Goal: Information Seeking & Learning: Learn about a topic

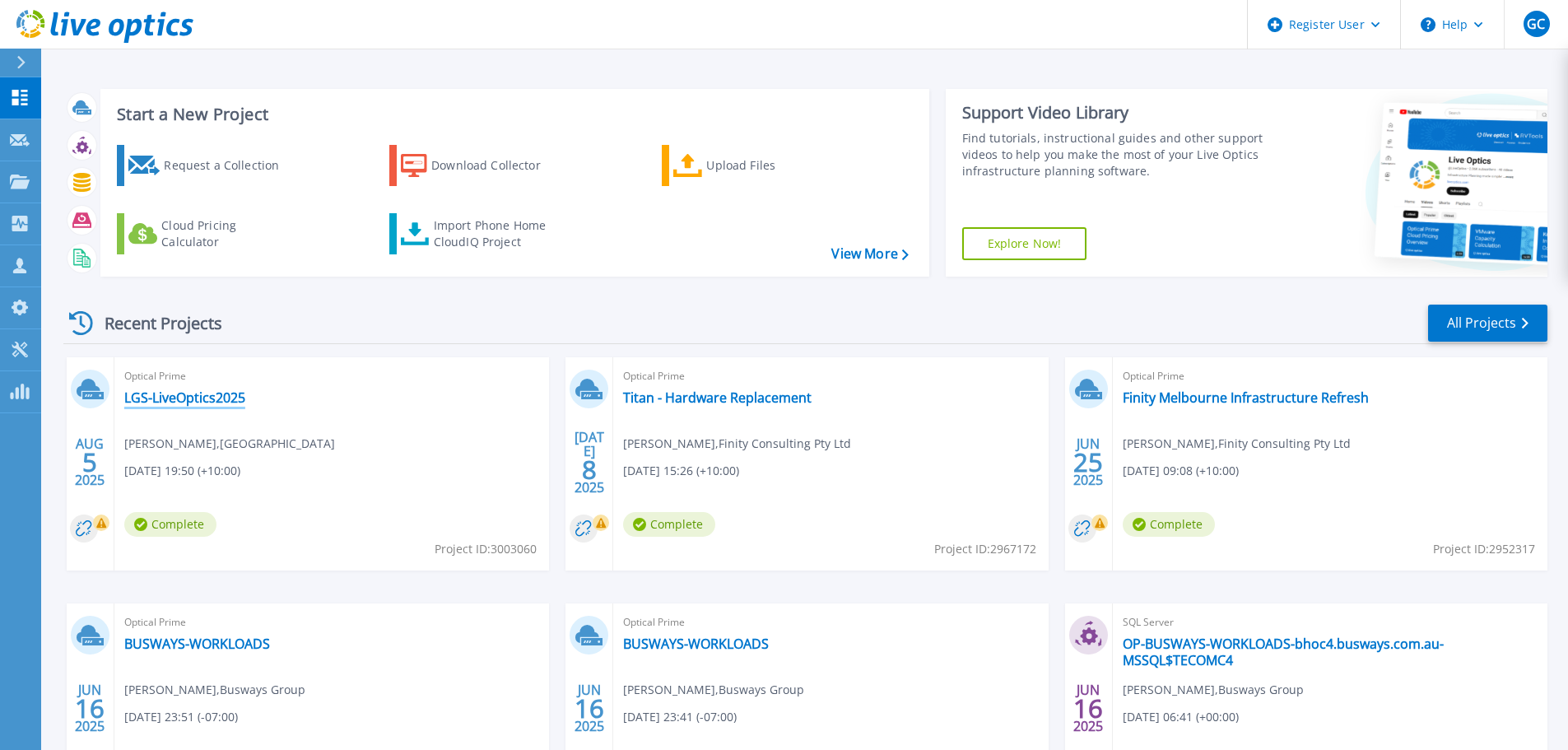
click at [202, 400] on link "LGS-LiveOptics2025" at bounding box center [184, 397] width 121 height 17
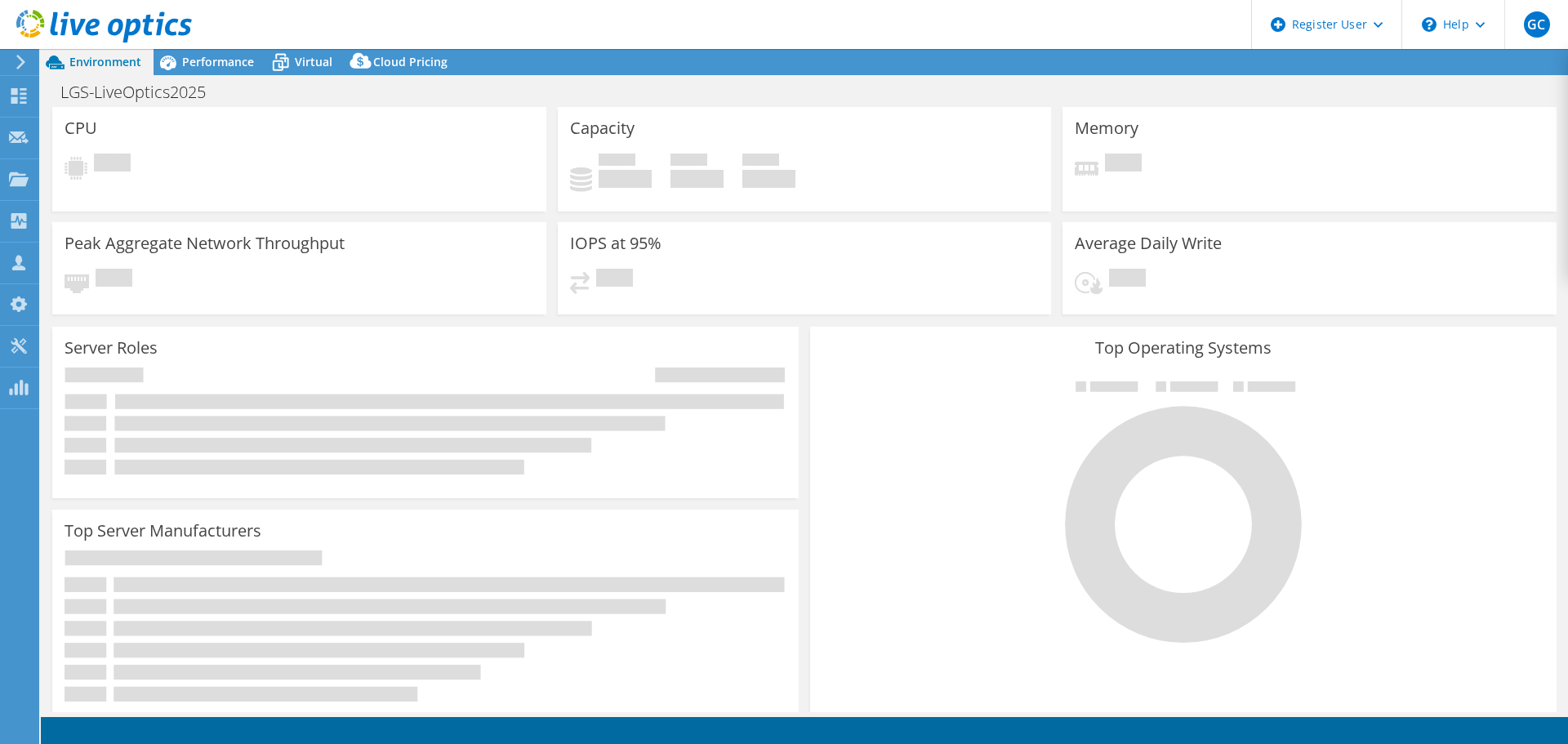
select select "USD"
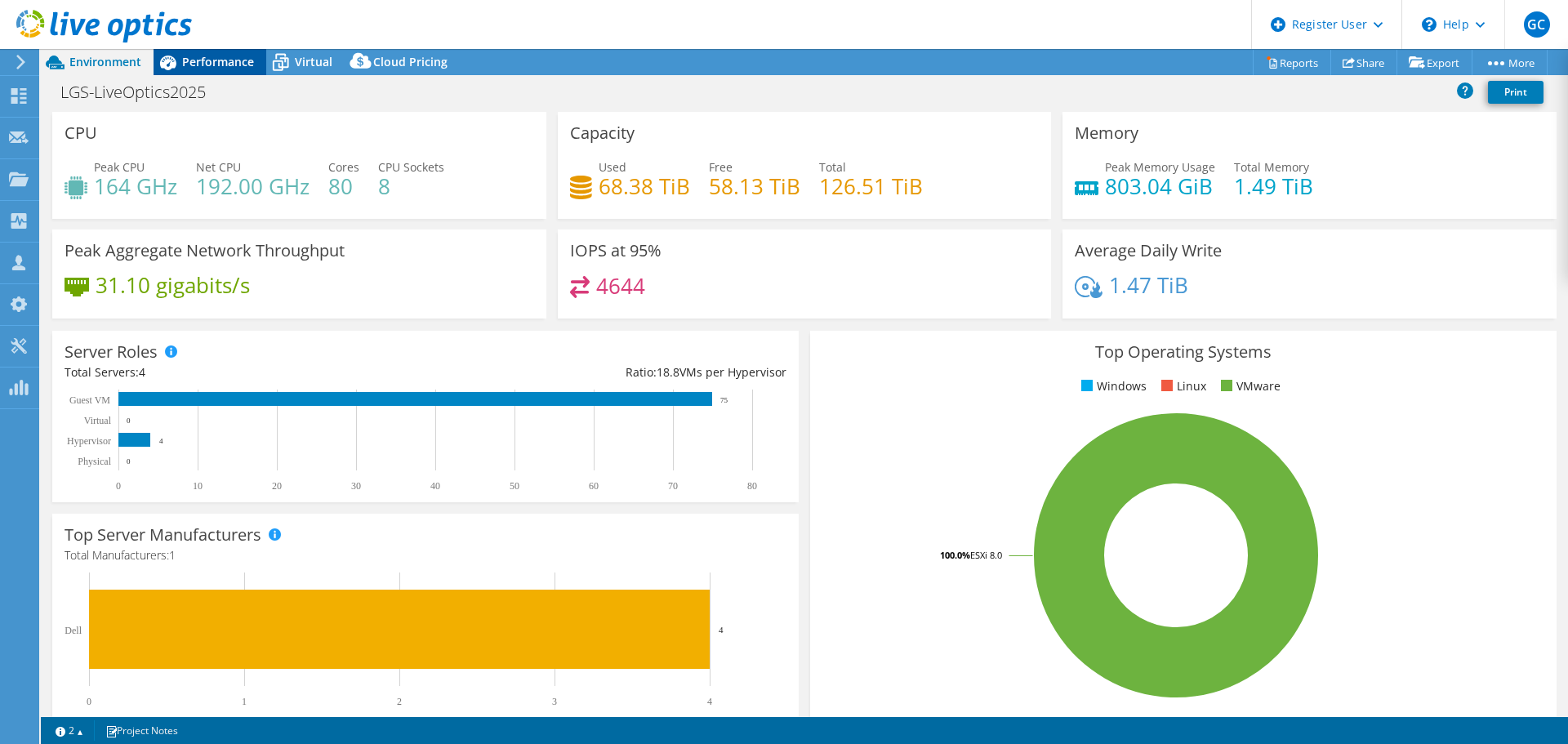
click at [212, 59] on span "Performance" at bounding box center [218, 62] width 72 height 16
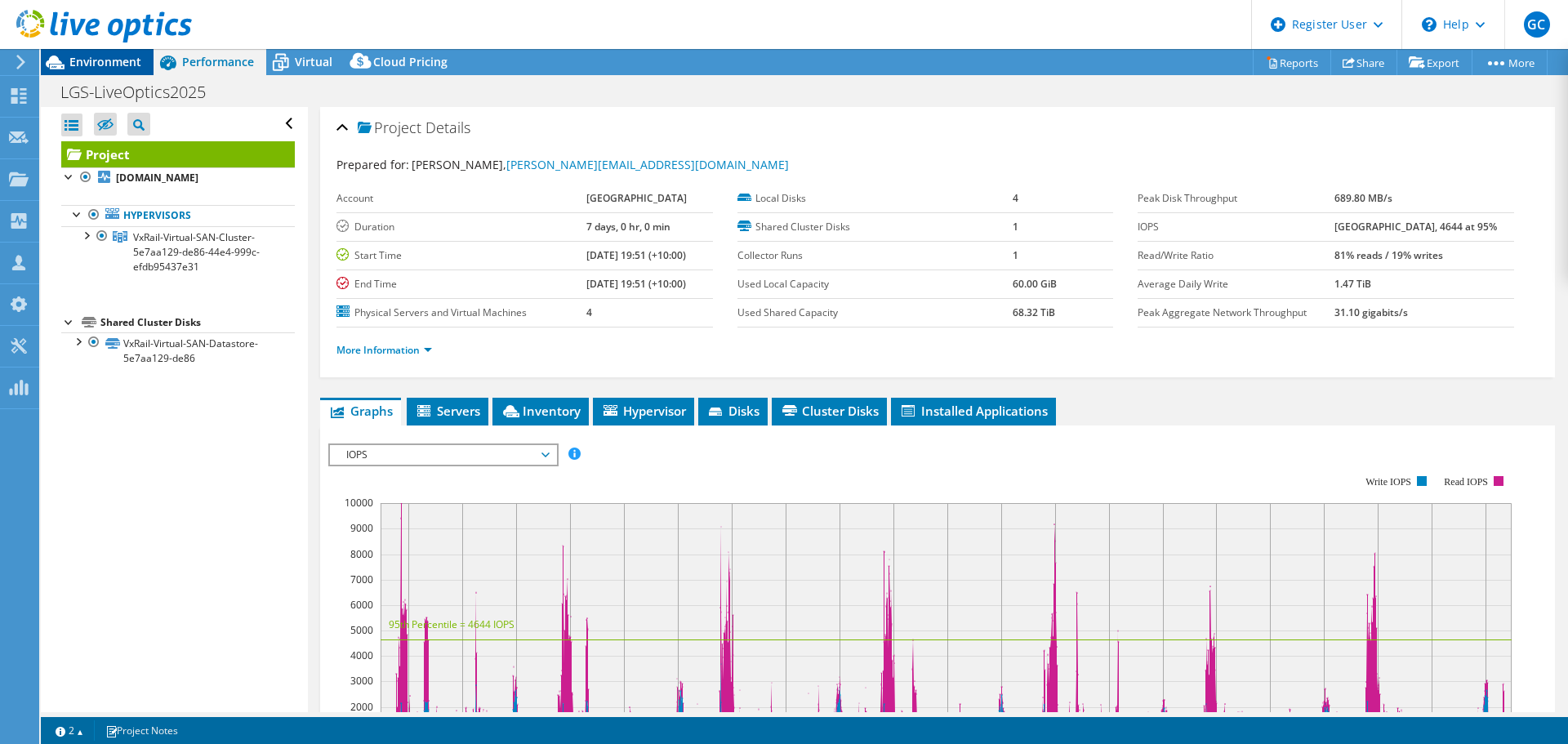
click at [114, 63] on span "Environment" at bounding box center [105, 62] width 72 height 16
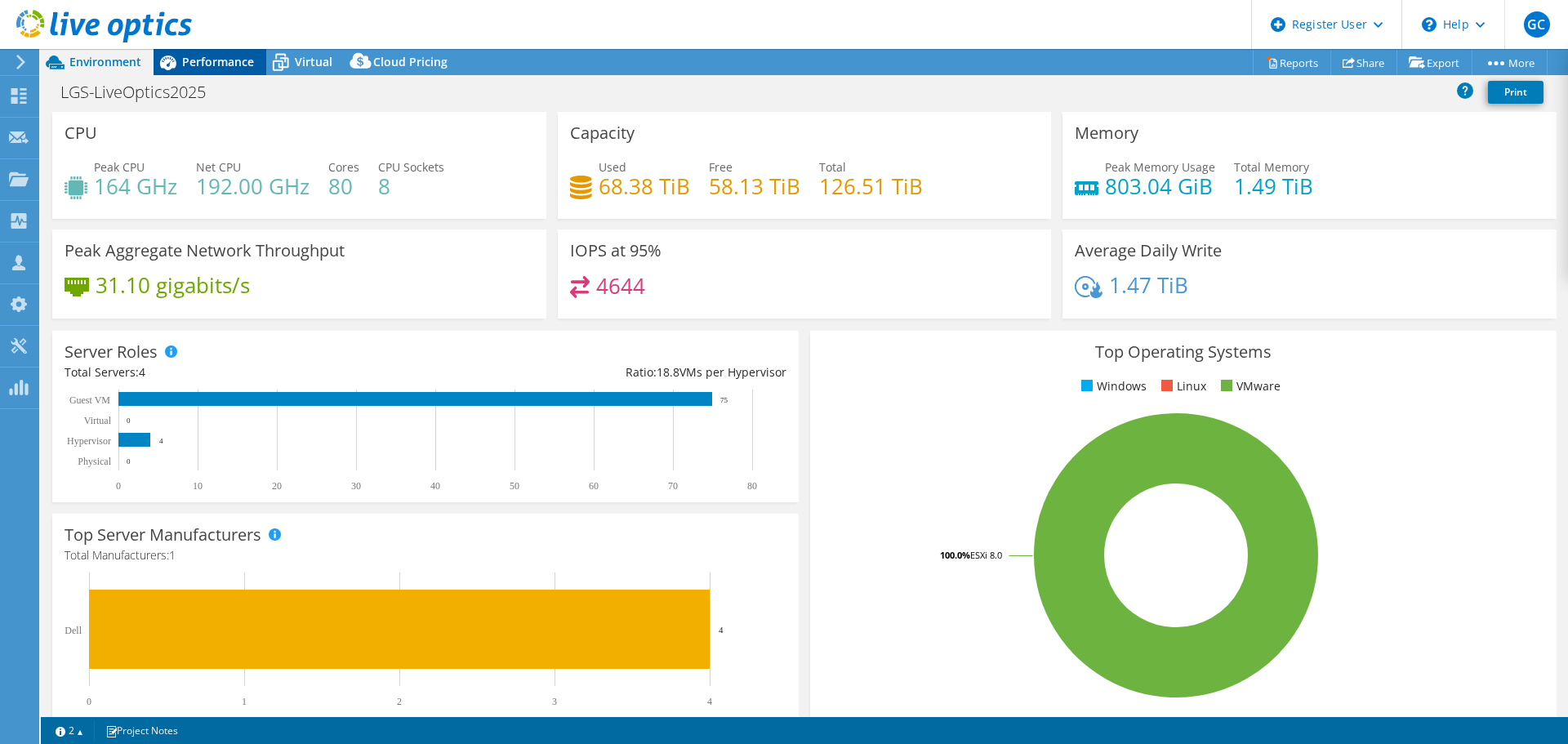
click at [225, 67] on span "Performance" at bounding box center [218, 62] width 72 height 16
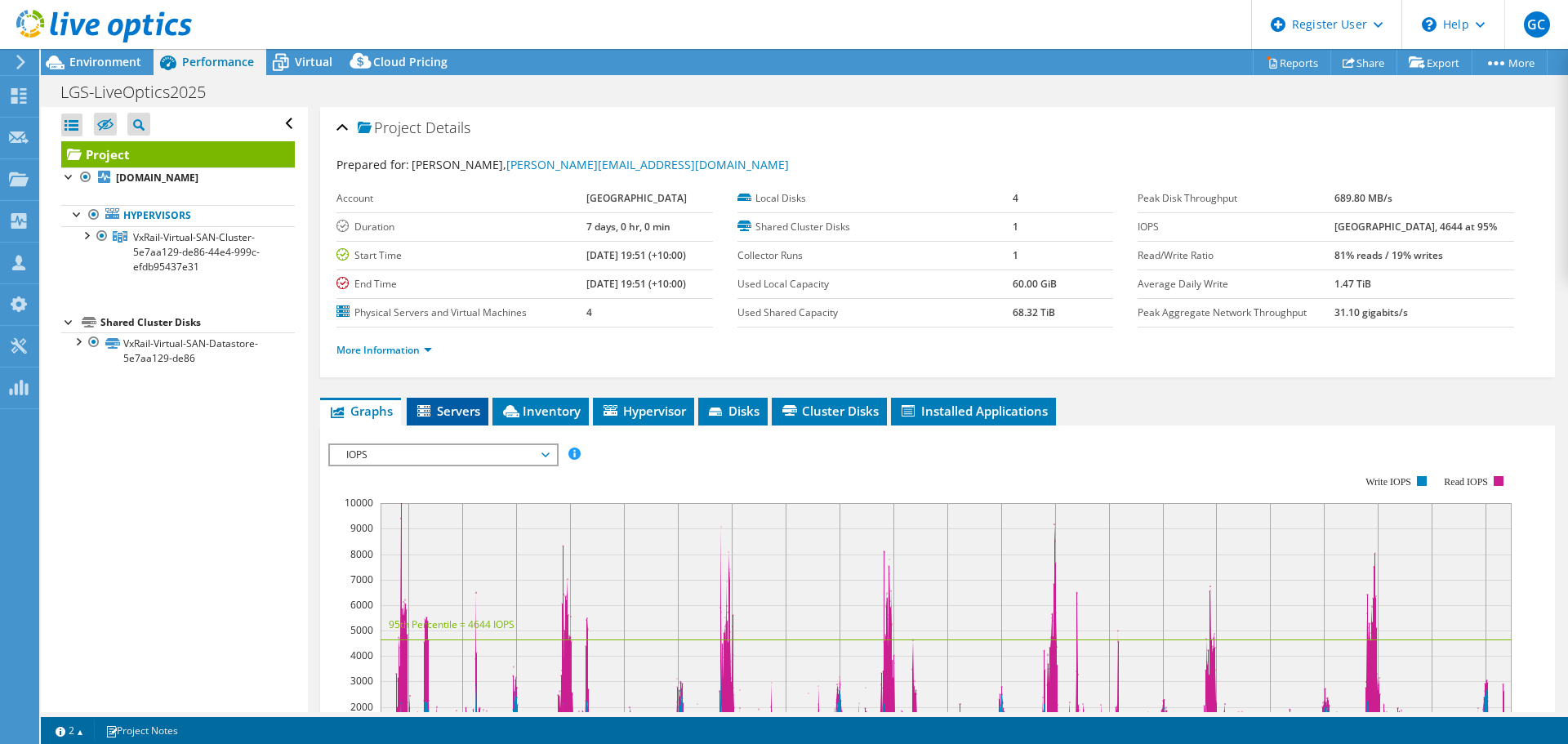
click at [450, 412] on span "Servers" at bounding box center [448, 411] width 66 height 17
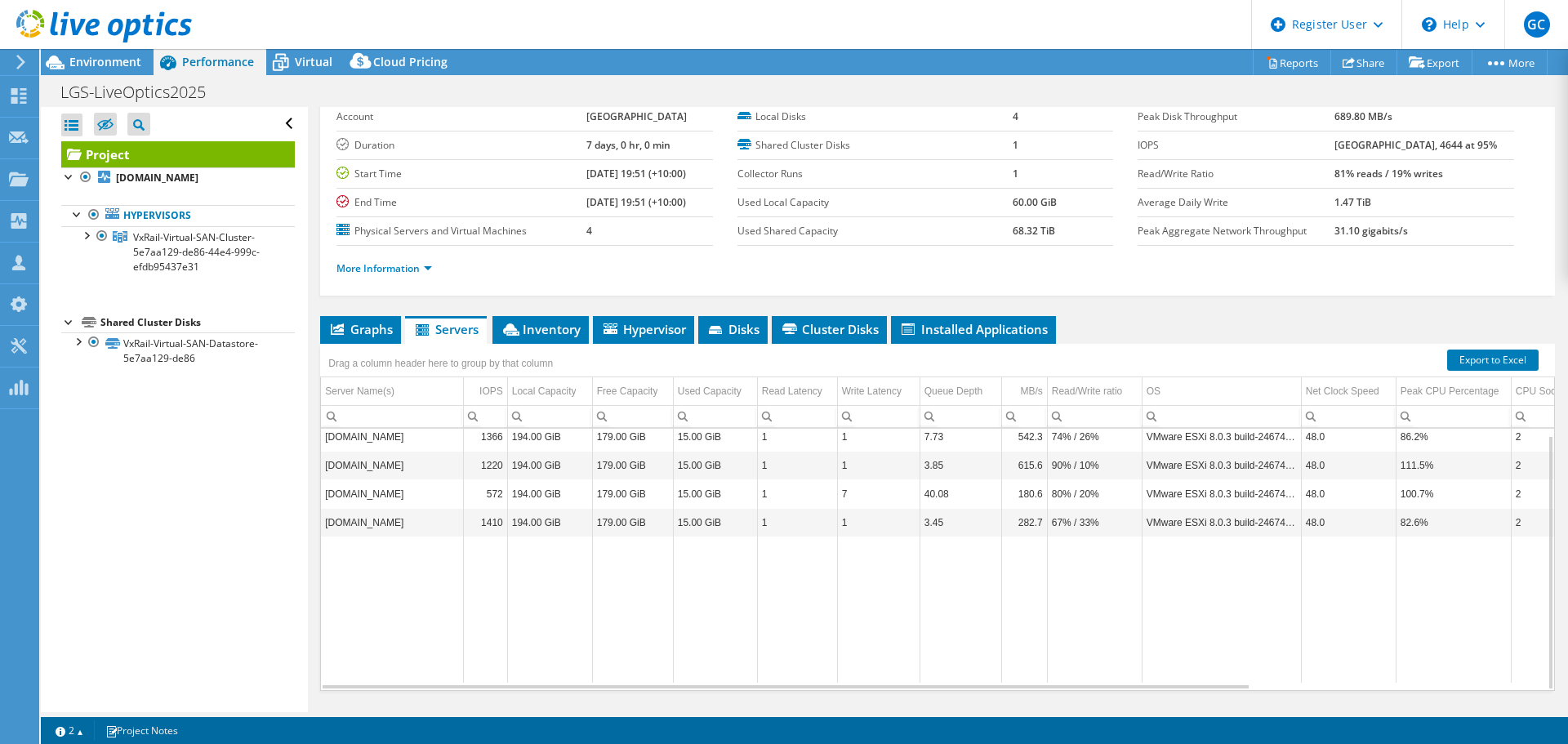
scroll to position [122, 0]
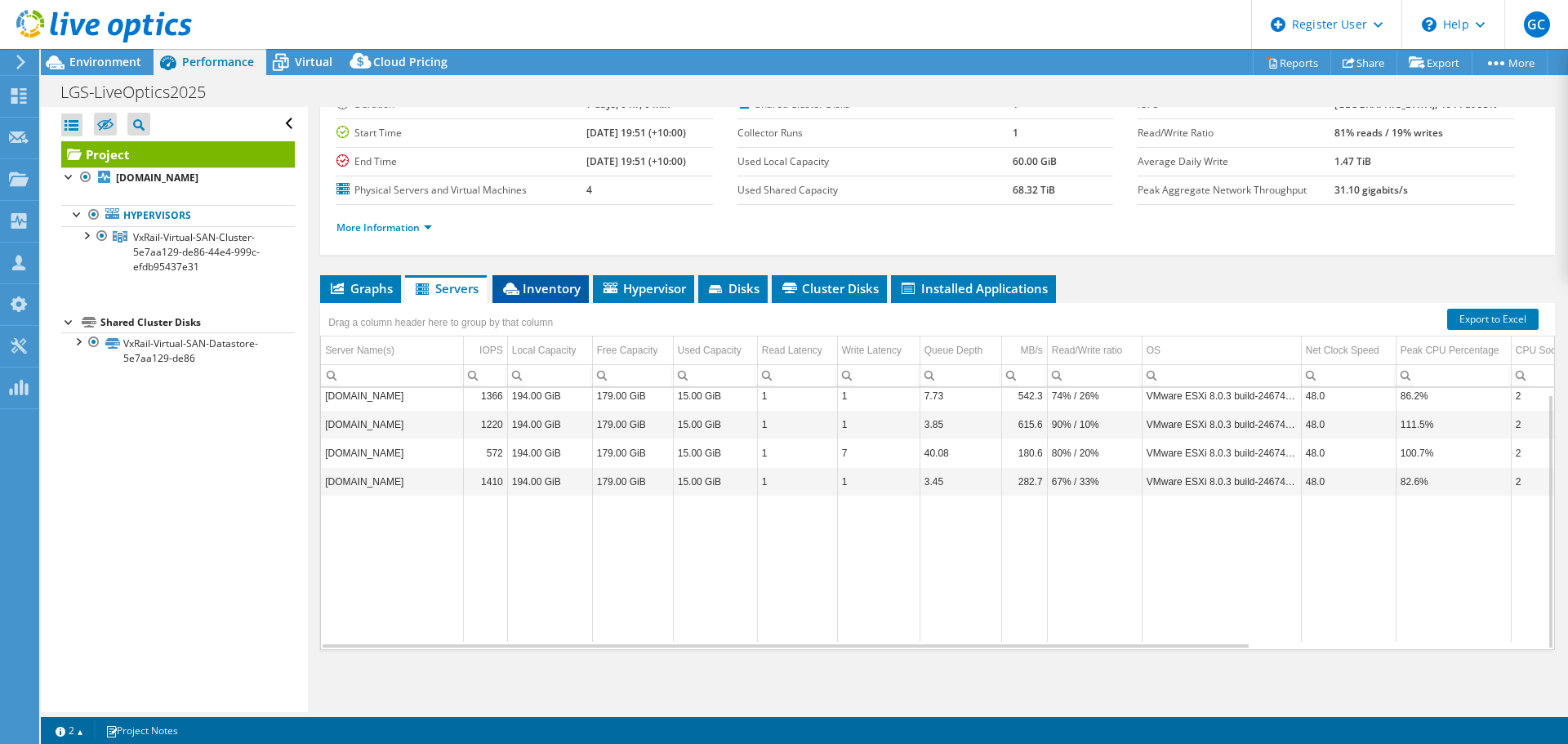
click at [557, 283] on span "Inventory" at bounding box center [541, 289] width 80 height 17
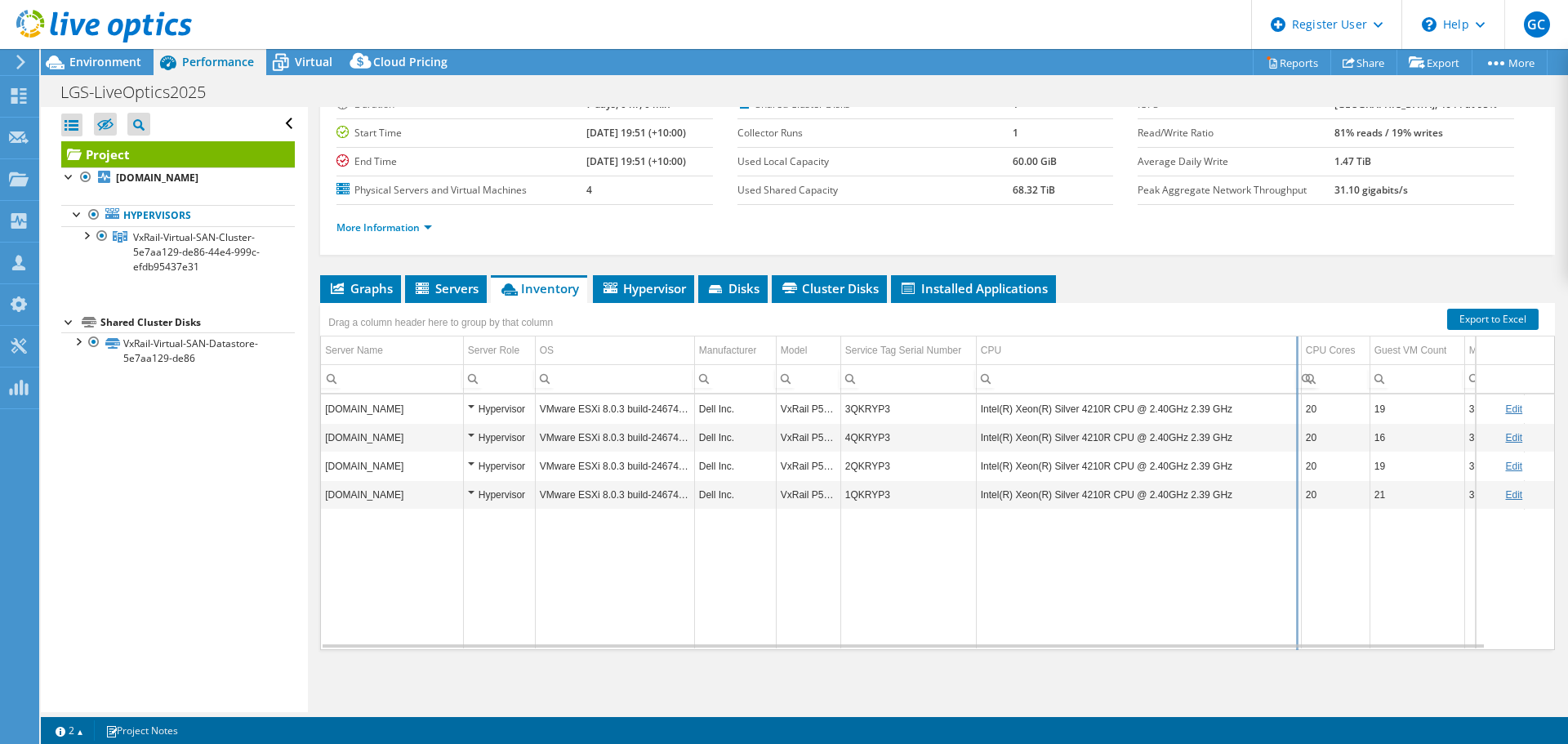
drag, startPoint x: 1222, startPoint y: 350, endPoint x: 1299, endPoint y: 349, distance: 77.0
click at [1299, 349] on div "Drag a column header here to group by that column Server Name Server Role OS Ma…" at bounding box center [937, 476] width 1235 height 347
drag, startPoint x: 1300, startPoint y: 349, endPoint x: 1239, endPoint y: 348, distance: 61.0
click at [1239, 348] on div "Drag a column header here to group by that column Server Name Server Role OS Ma…" at bounding box center [937, 476] width 1235 height 347
drag, startPoint x: 1225, startPoint y: 411, endPoint x: 975, endPoint y: 407, distance: 250.0
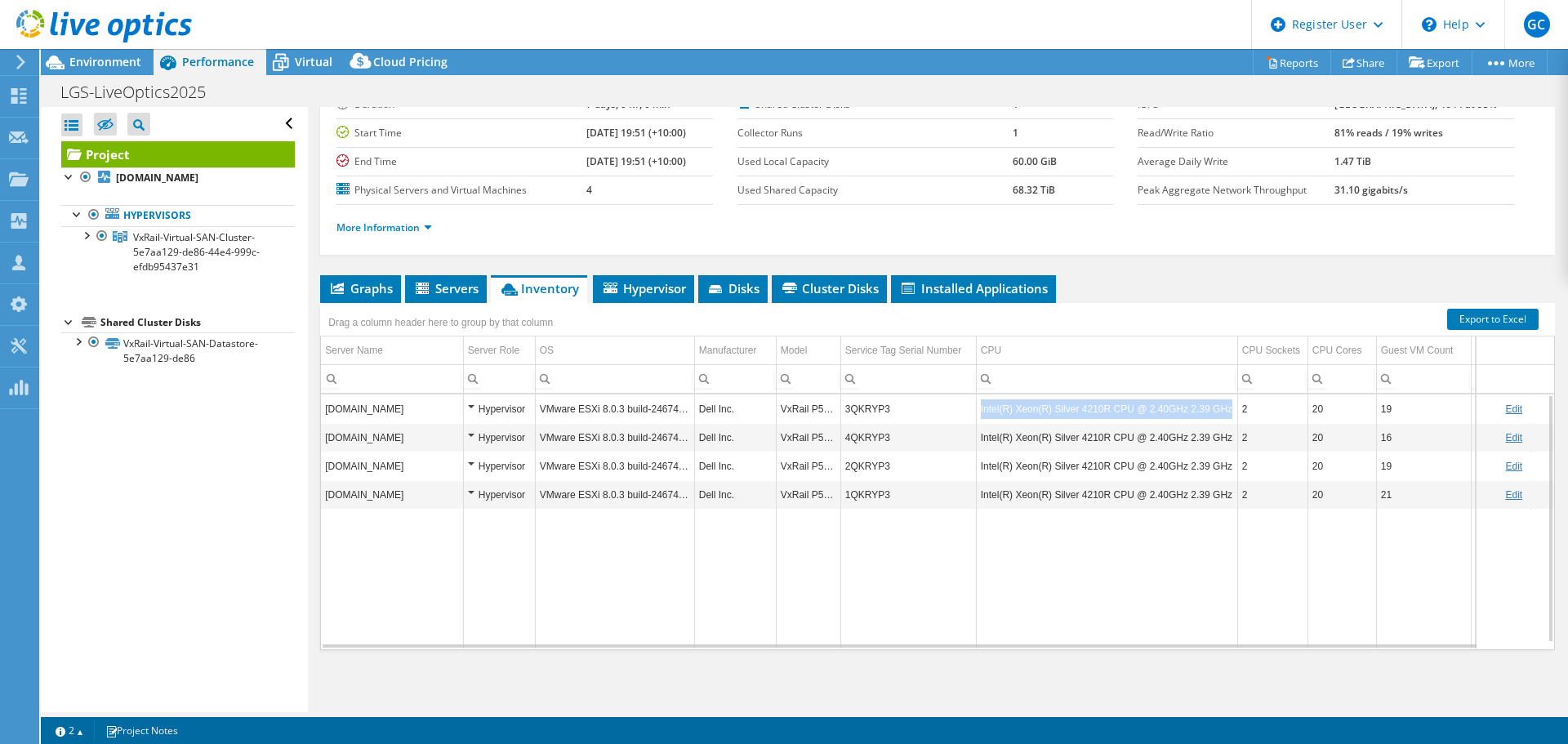
click at [975, 407] on tr "lgs-node03.lauriston.vic.edu.au Hypervisor VMware ESXi 8.0.3 build-24674464 Del…" at bounding box center [965, 408] width 1288 height 29
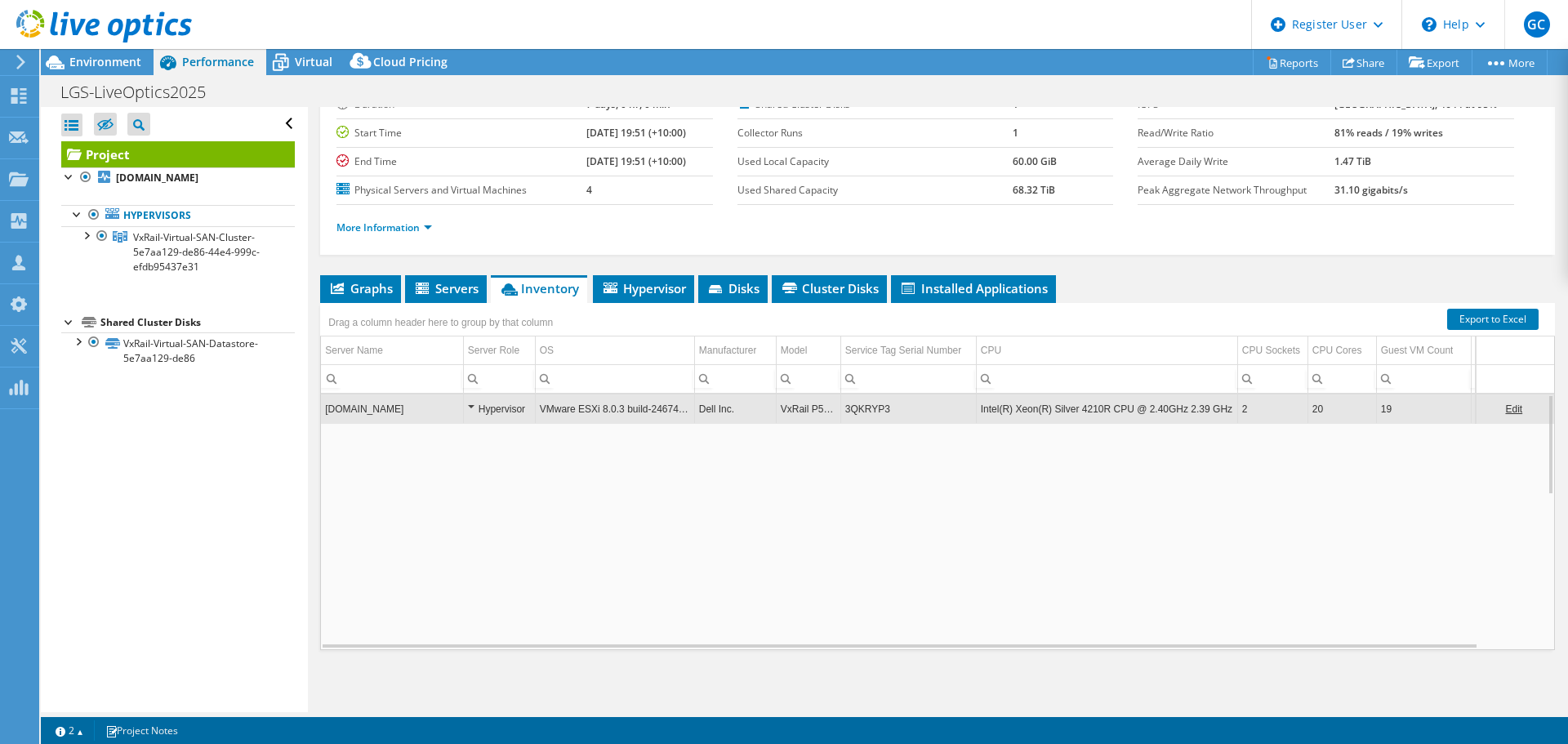
copy tr "Intel(R) Xeon(R) Silver 4210R CPU @ 2.40GHz 2.39 GHz"
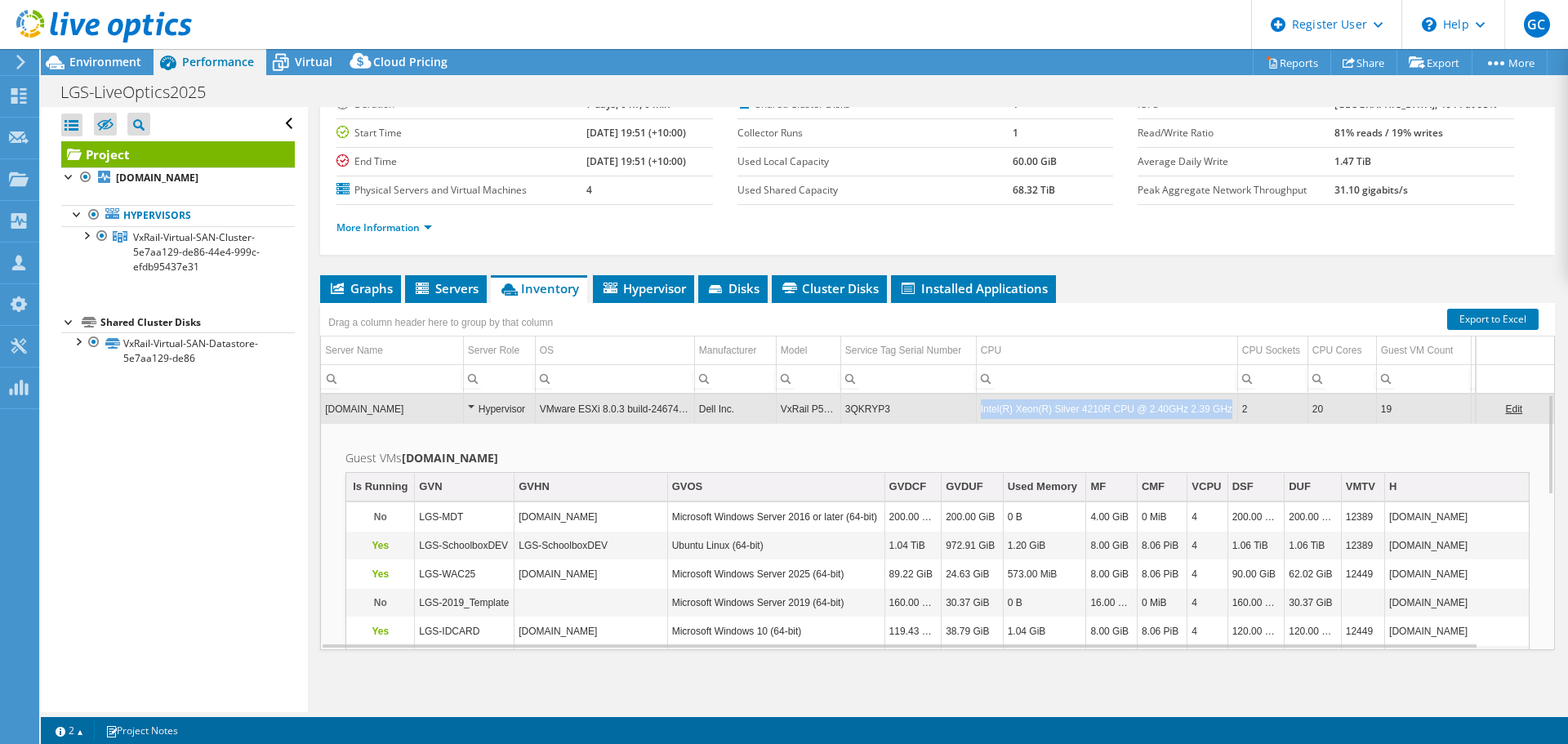
drag, startPoint x: 1218, startPoint y: 414, endPoint x: 982, endPoint y: 410, distance: 236.0
click at [982, 410] on td "Intel(R) Xeon(R) Silver 4210R CPU @ 2.40GHz 2.39 GHz" at bounding box center [1107, 408] width 261 height 29
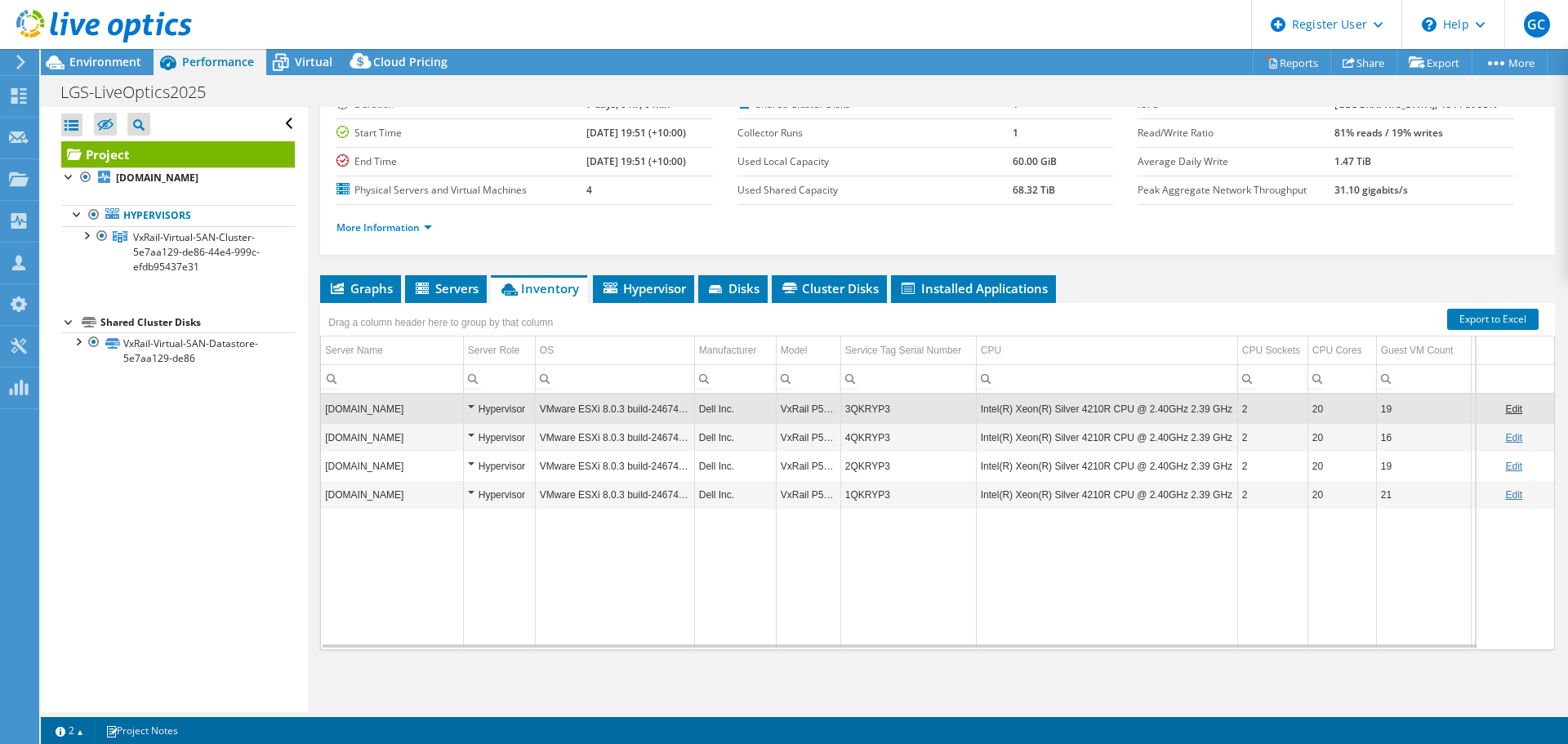
copy td "Intel(R) Xeon(R) Silver 4210R CPU @ 2.40GHz 2.39 GHz"
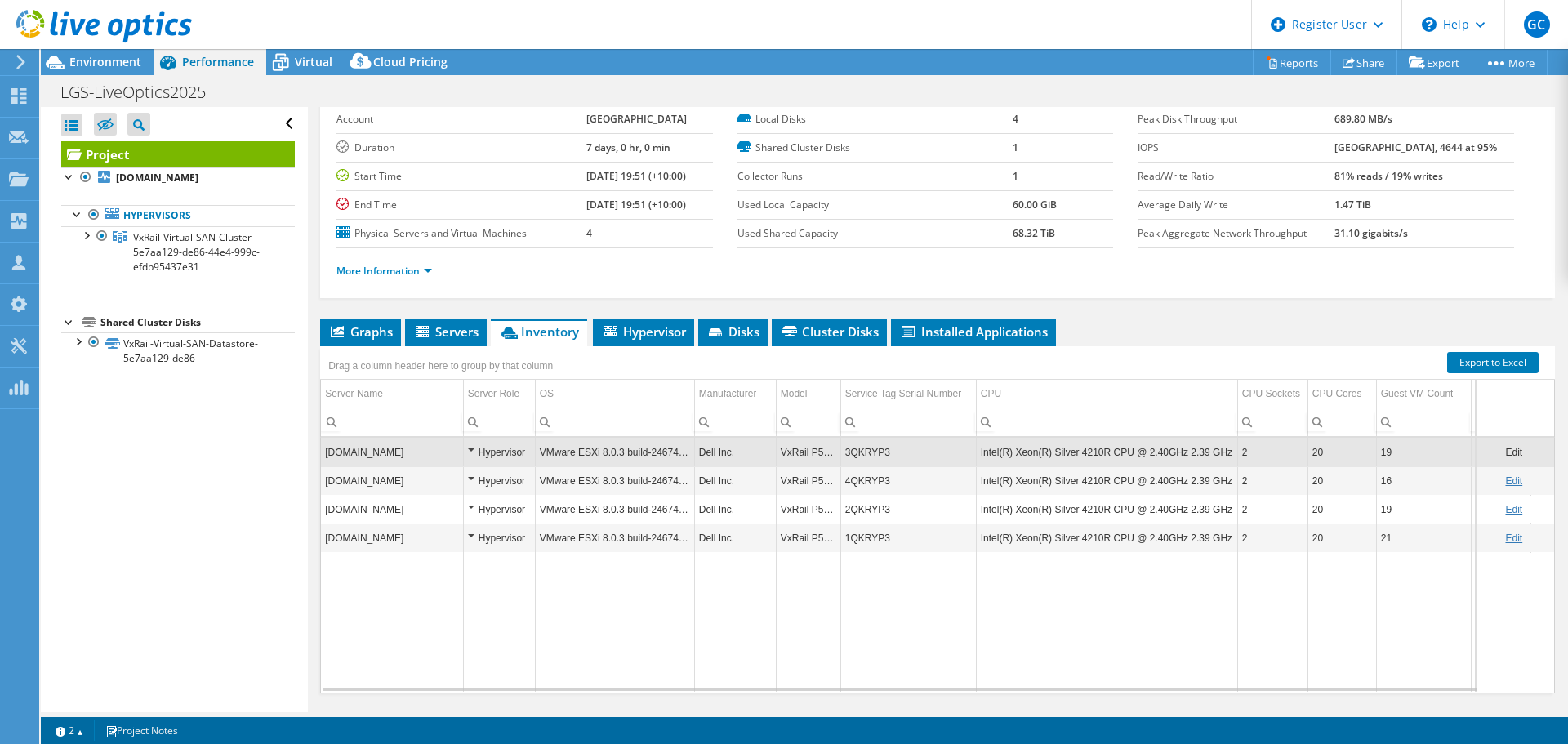
scroll to position [41, 0]
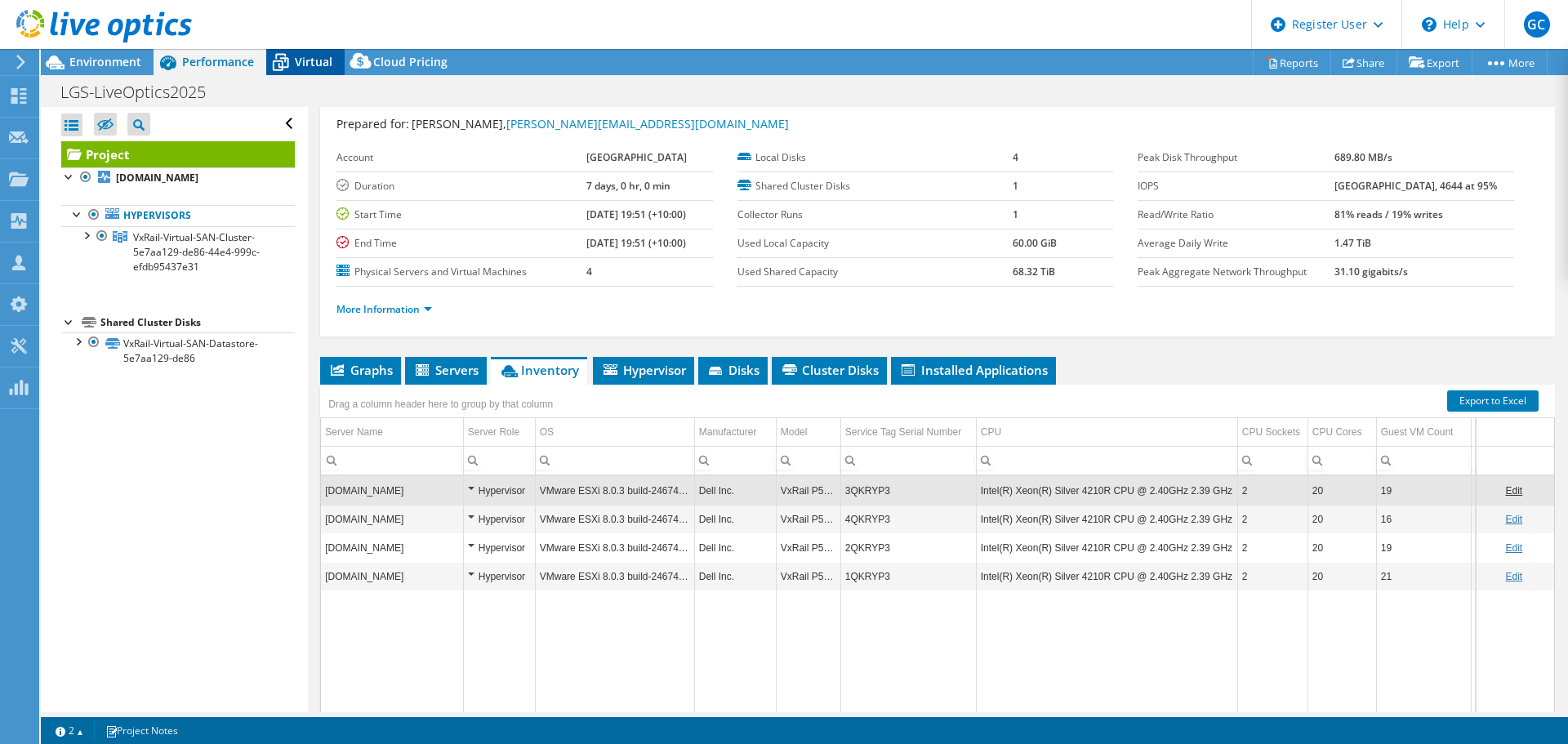
click at [295, 56] on span "Virtual" at bounding box center [313, 62] width 38 height 16
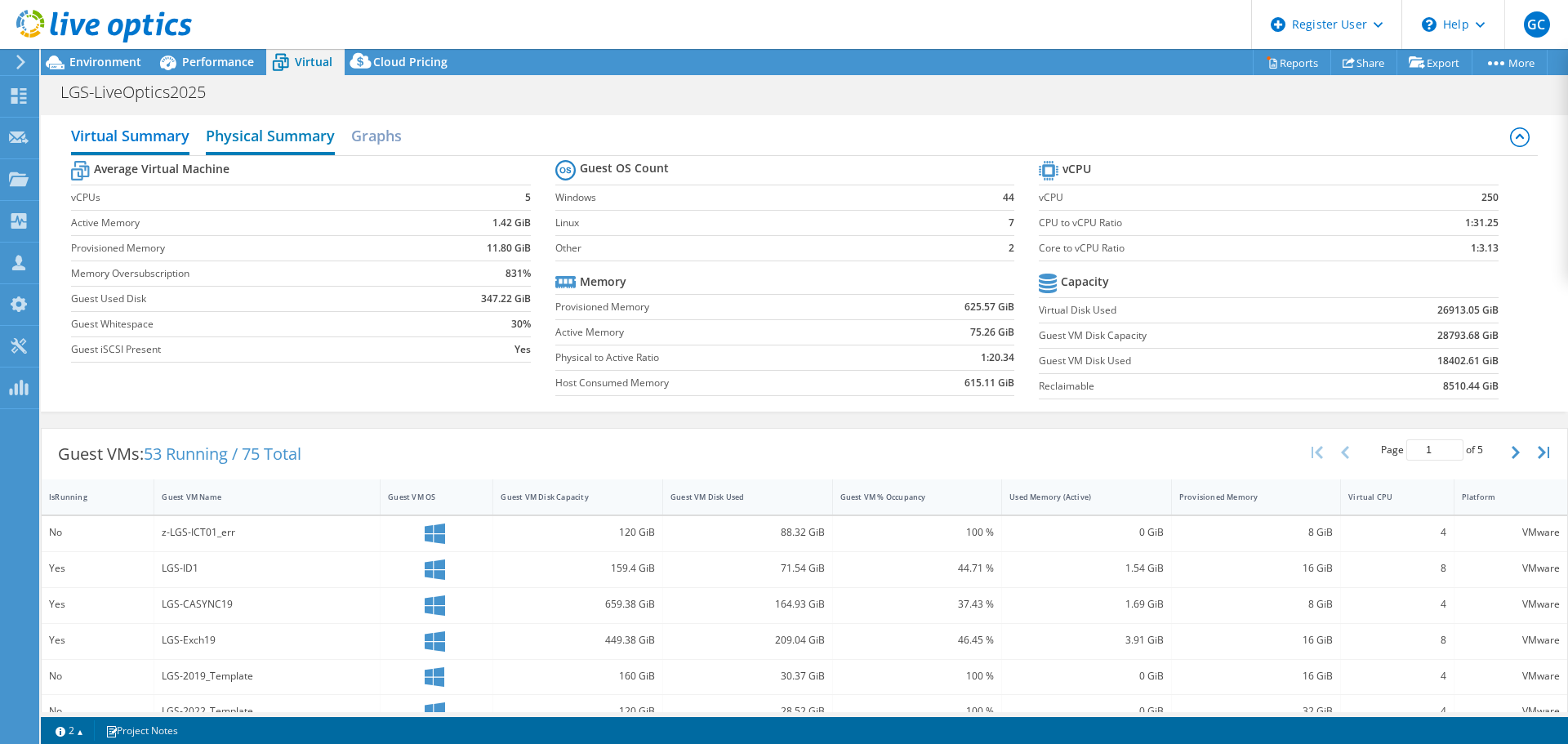
click at [304, 139] on h2 "Physical Summary" at bounding box center [271, 136] width 129 height 36
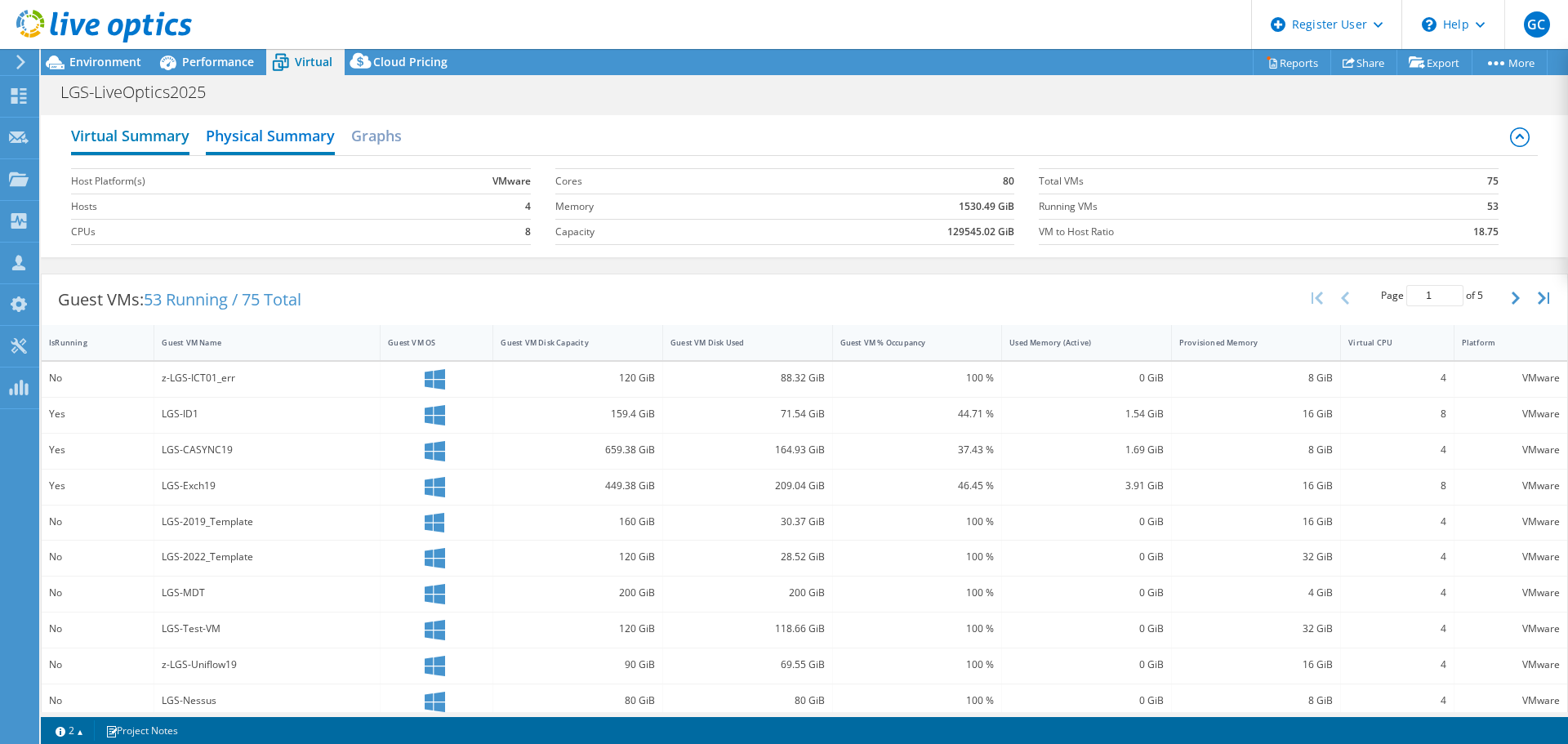
click at [143, 125] on h2 "Virtual Summary" at bounding box center [130, 136] width 119 height 36
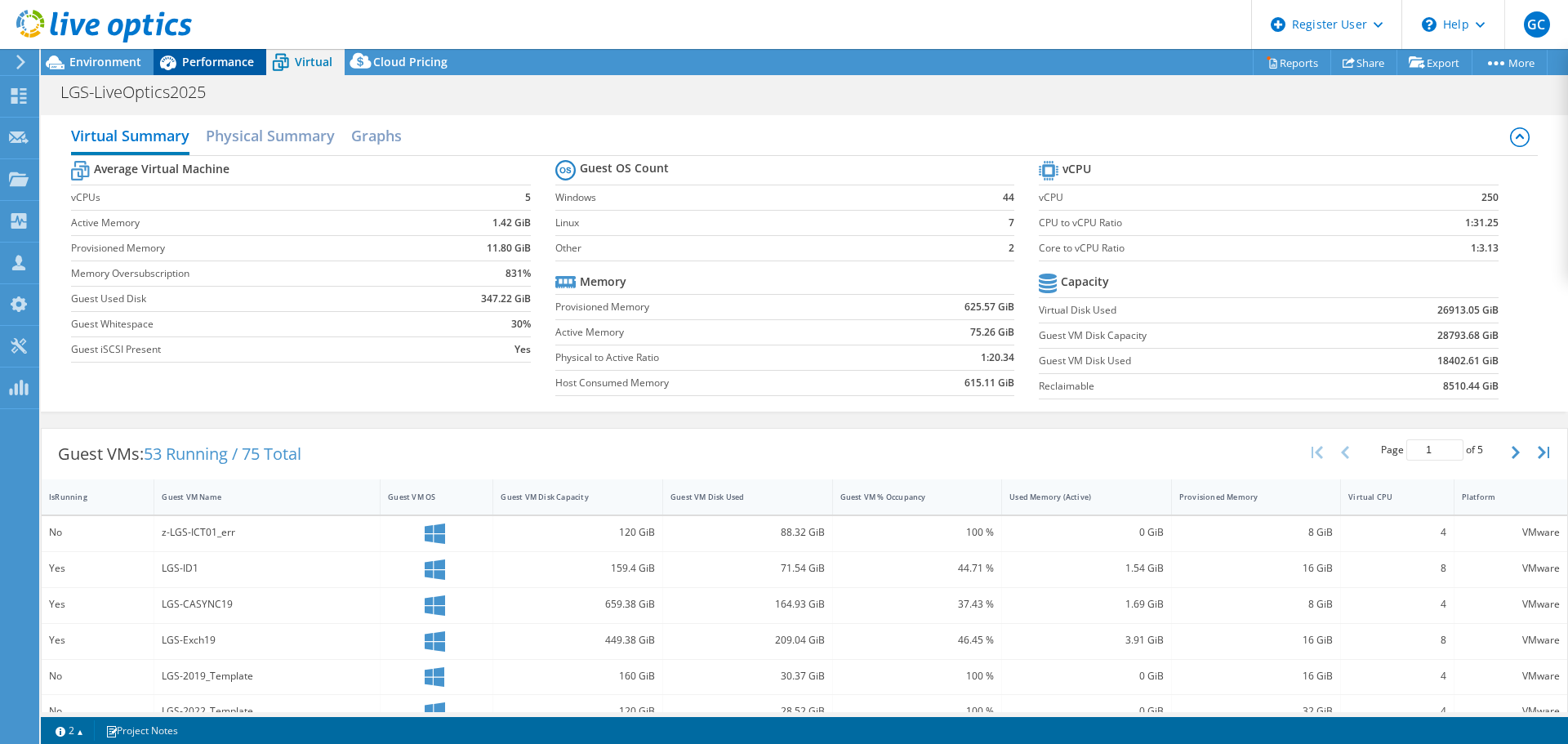
click at [198, 59] on span "Performance" at bounding box center [218, 62] width 72 height 16
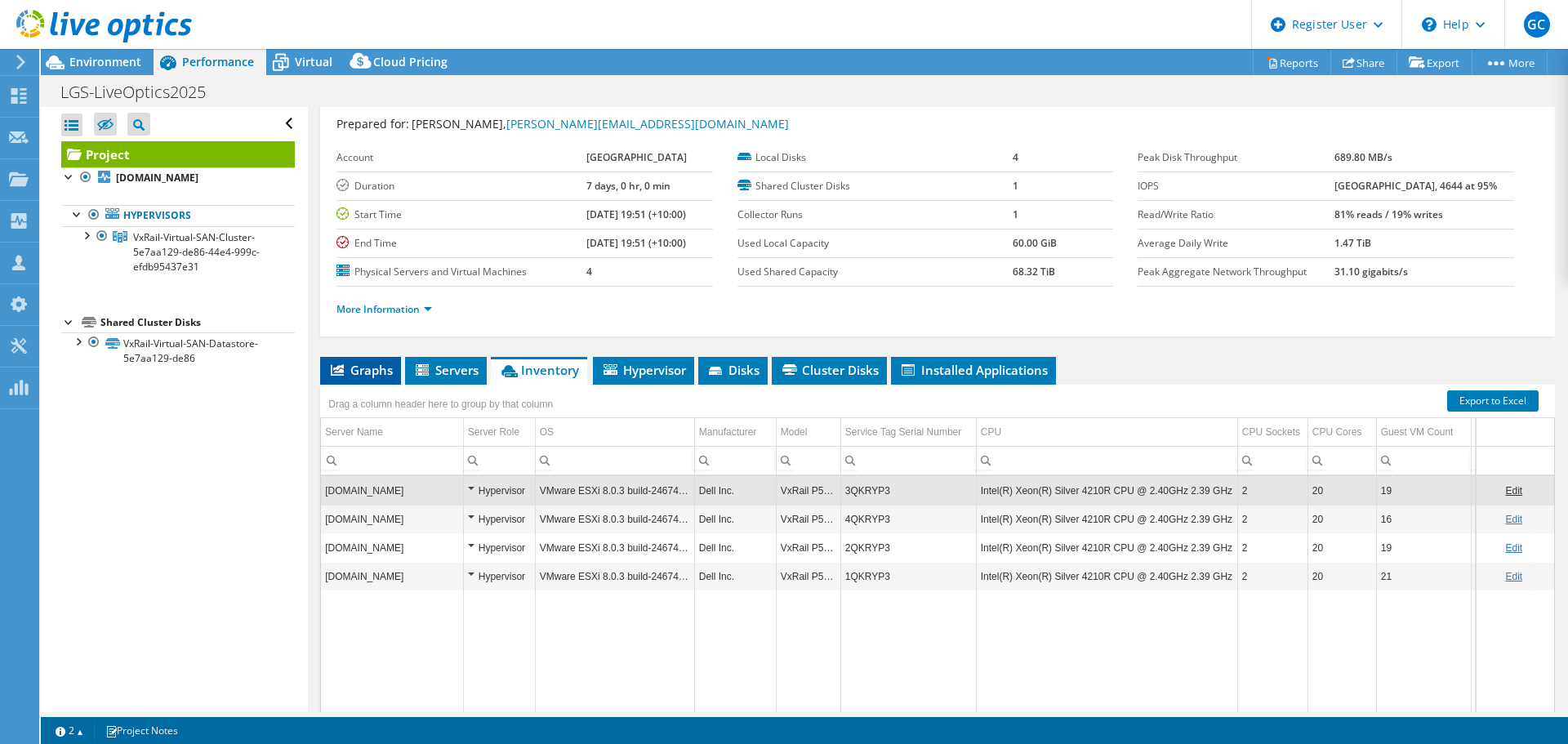
click at [369, 365] on span "Graphs" at bounding box center [361, 370] width 65 height 17
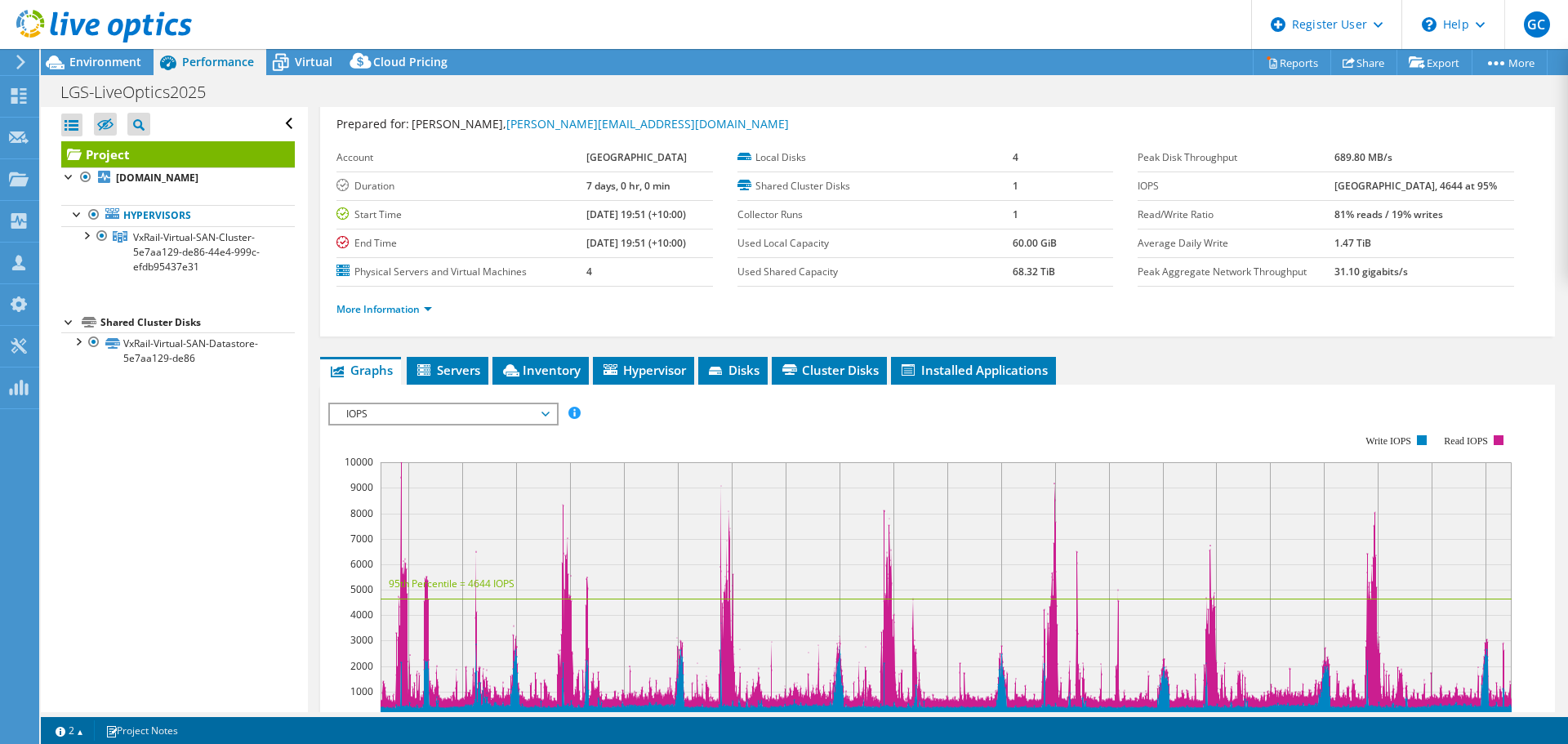
click at [502, 415] on span "IOPS" at bounding box center [443, 414] width 210 height 19
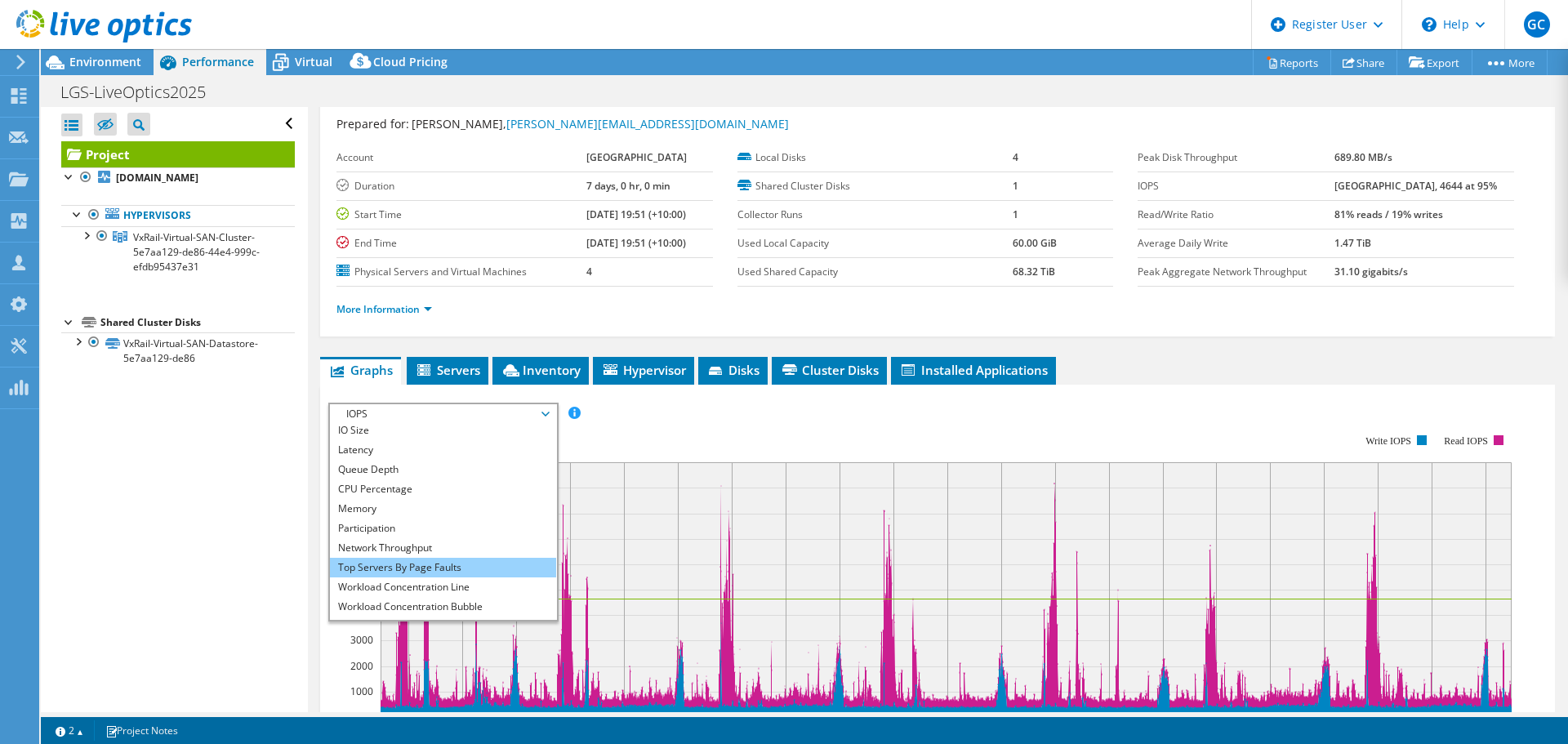
scroll to position [59, 0]
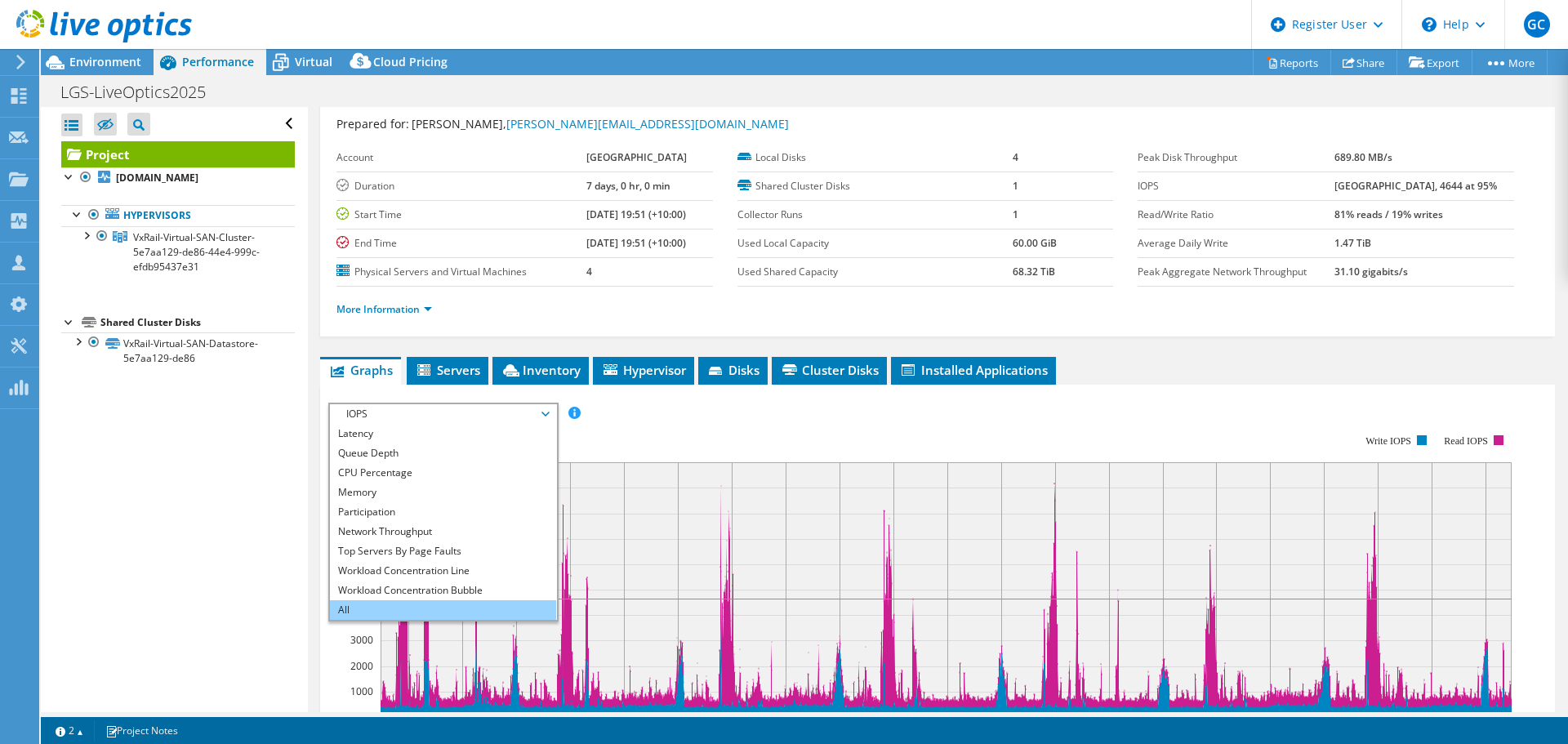
click at [378, 615] on li "All" at bounding box center [443, 610] width 226 height 19
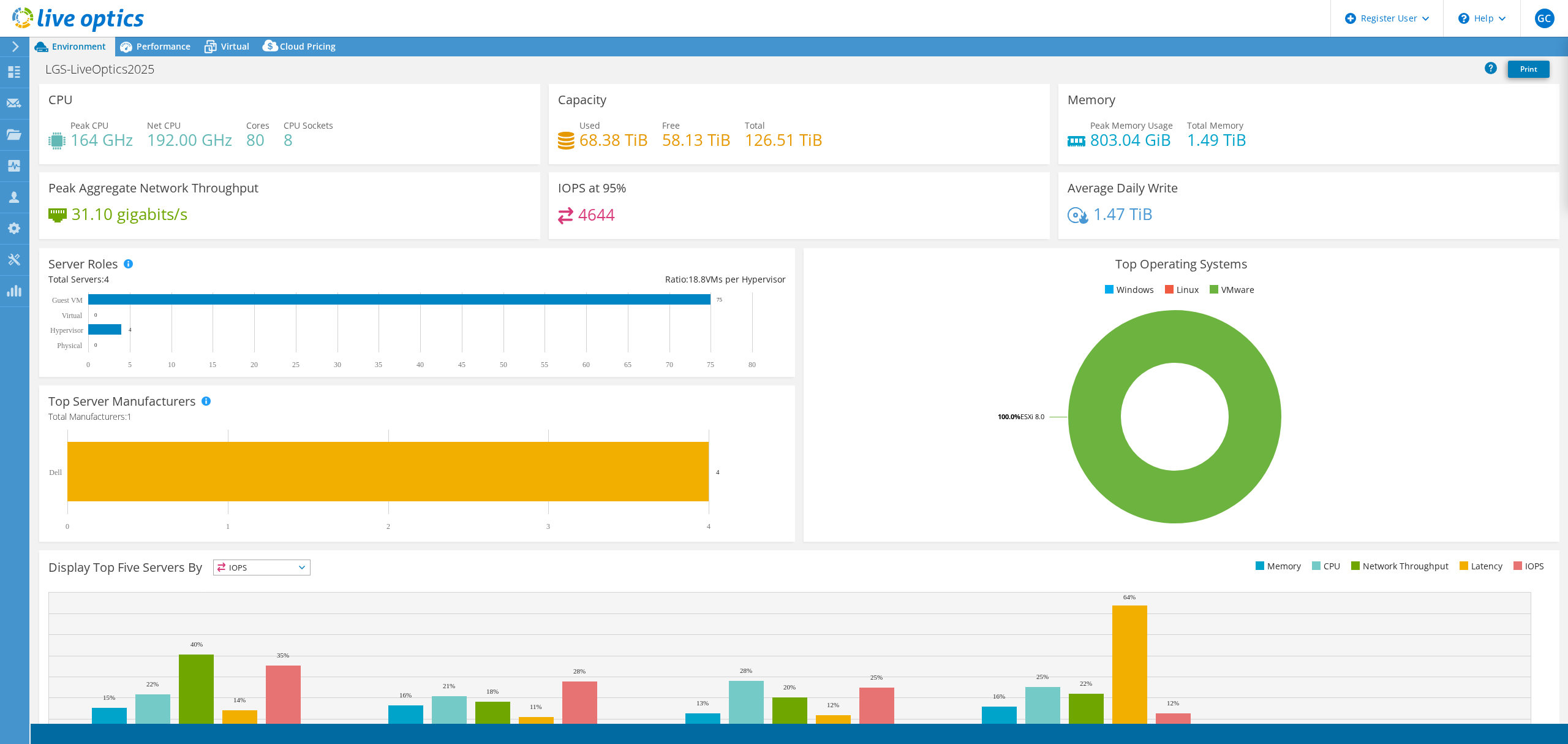
select select "USD"
